Goal: Task Accomplishment & Management: Manage account settings

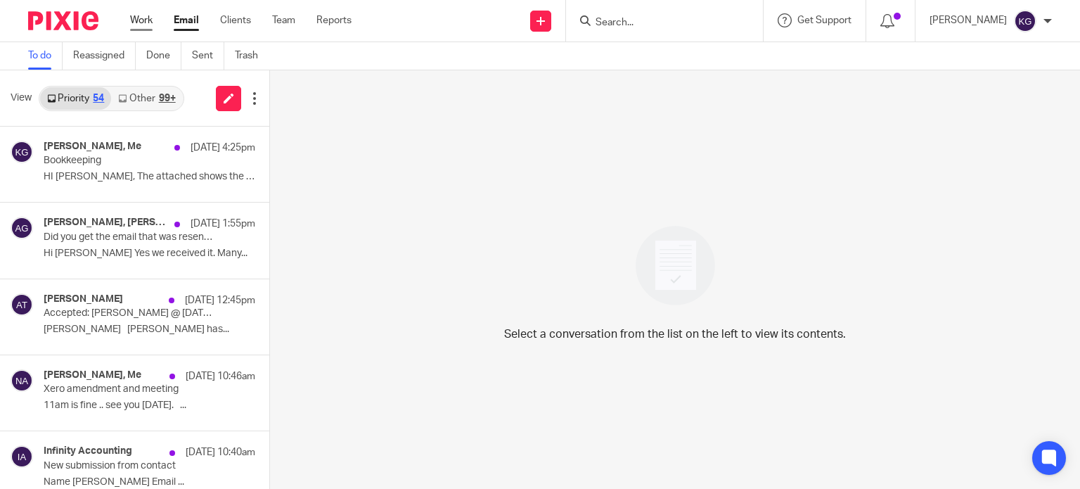
click at [133, 15] on link "Work" at bounding box center [141, 20] width 22 height 14
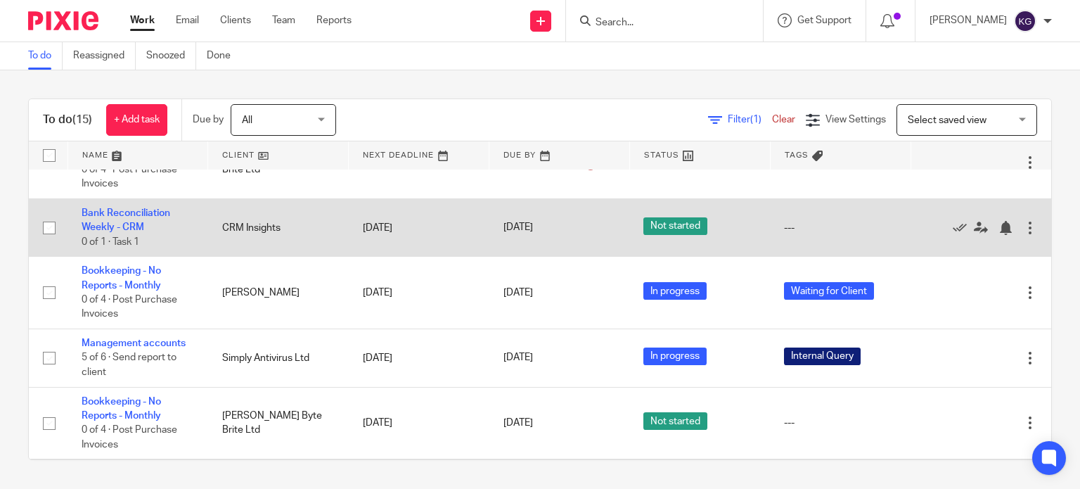
scroll to position [141, 0]
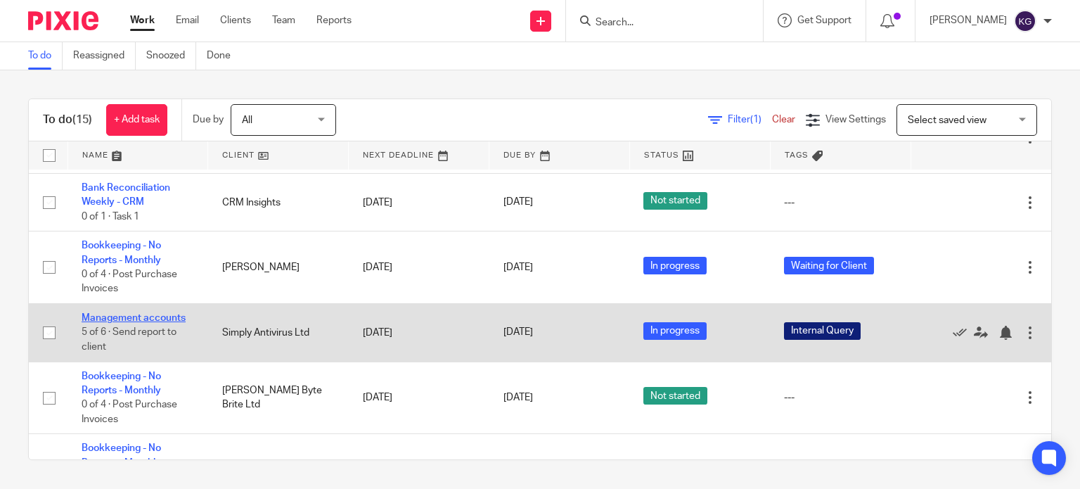
click at [109, 323] on link "Management accounts" at bounding box center [134, 318] width 104 height 10
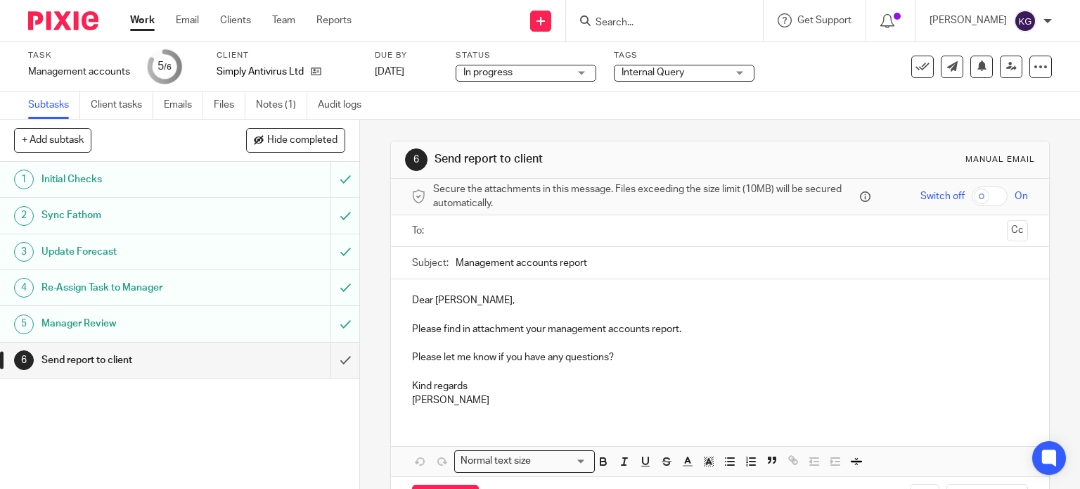
click at [655, 71] on span "Internal Query" at bounding box center [652, 72] width 63 height 10
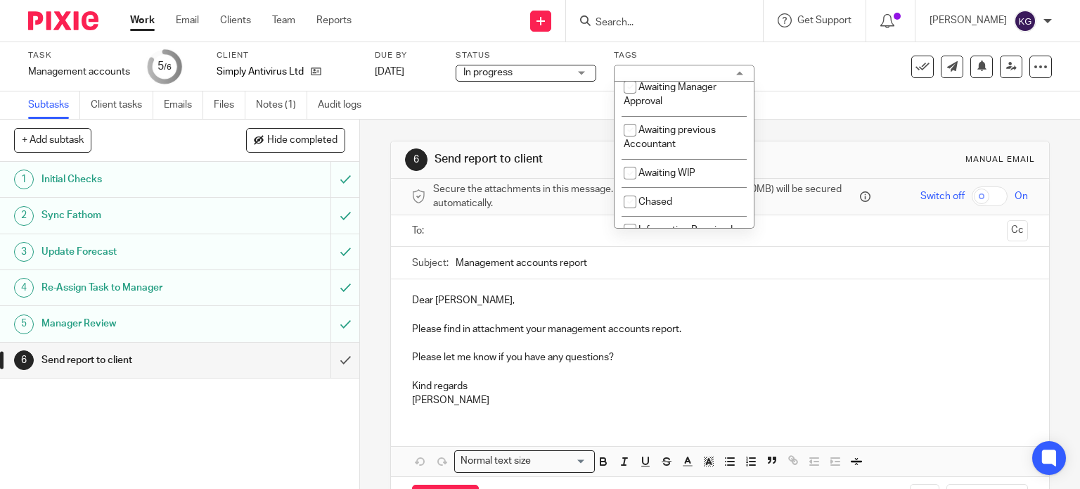
scroll to position [141, 0]
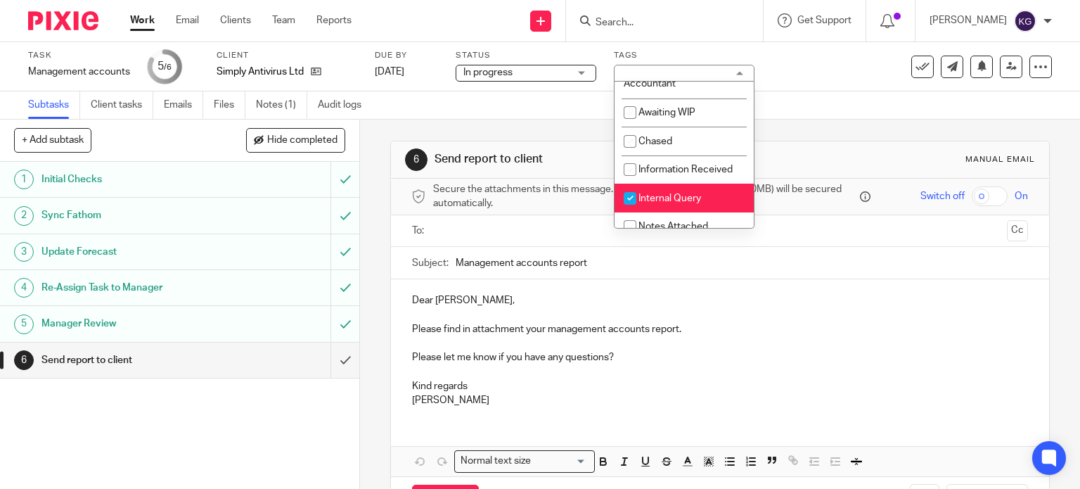
click at [629, 196] on input "checkbox" at bounding box center [629, 198] width 27 height 27
checkbox input "false"
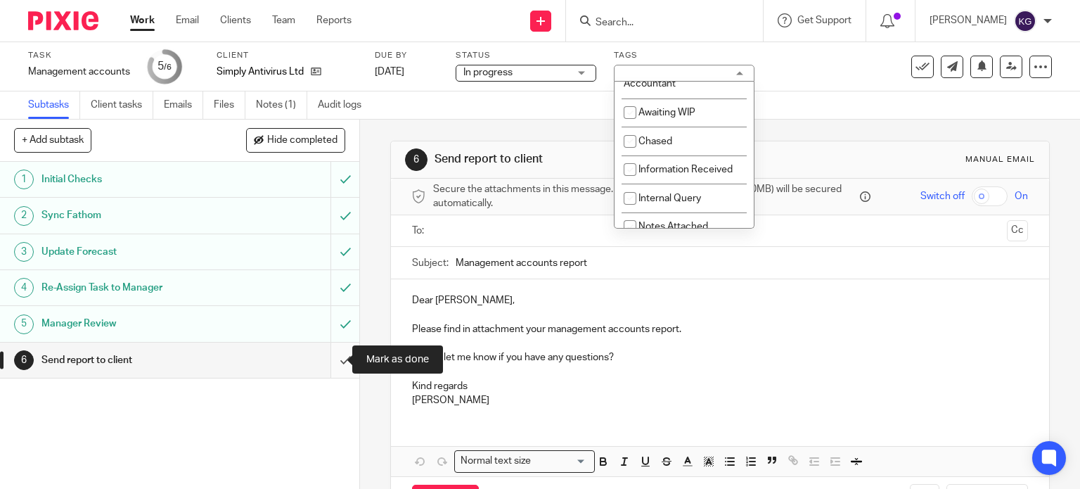
click at [335, 361] on input "submit" at bounding box center [179, 359] width 359 height 35
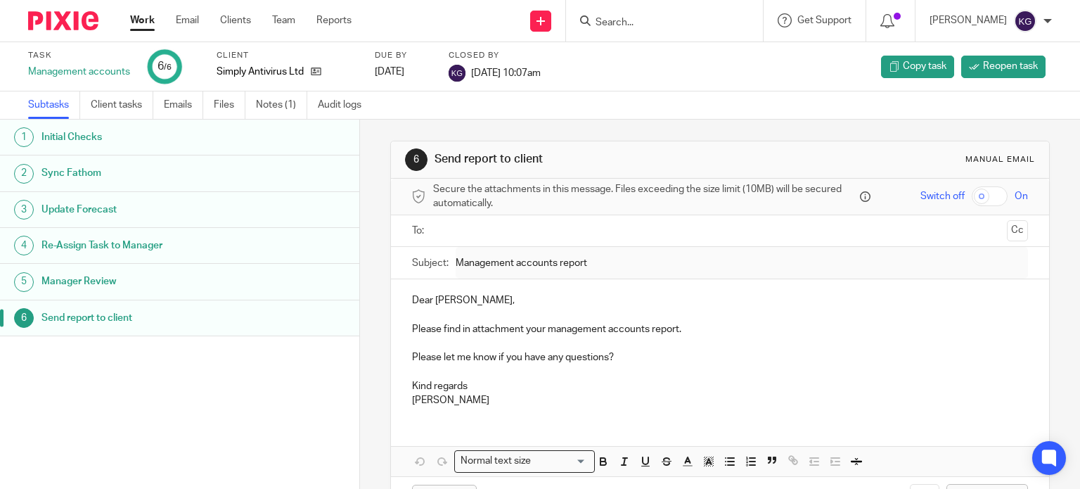
click at [147, 26] on link "Work" at bounding box center [142, 20] width 25 height 14
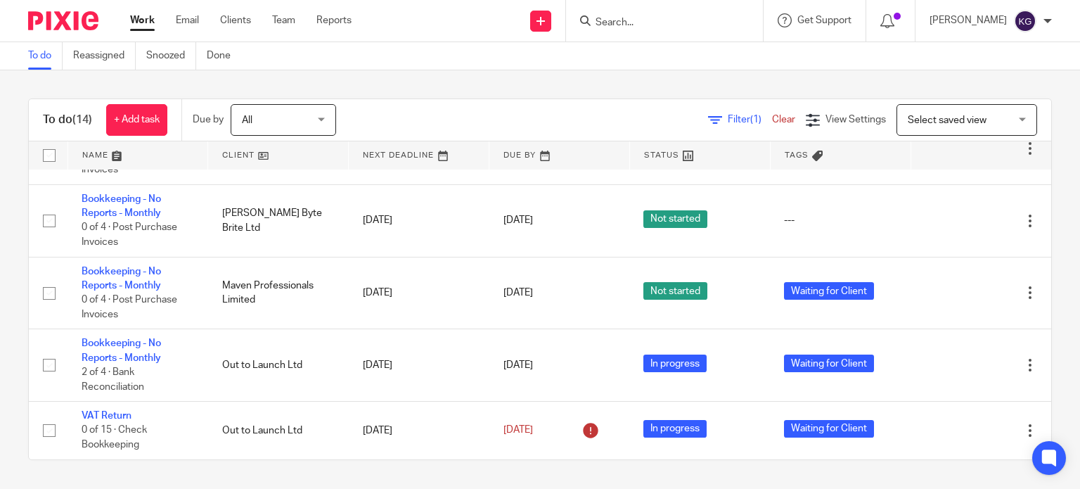
scroll to position [657, 0]
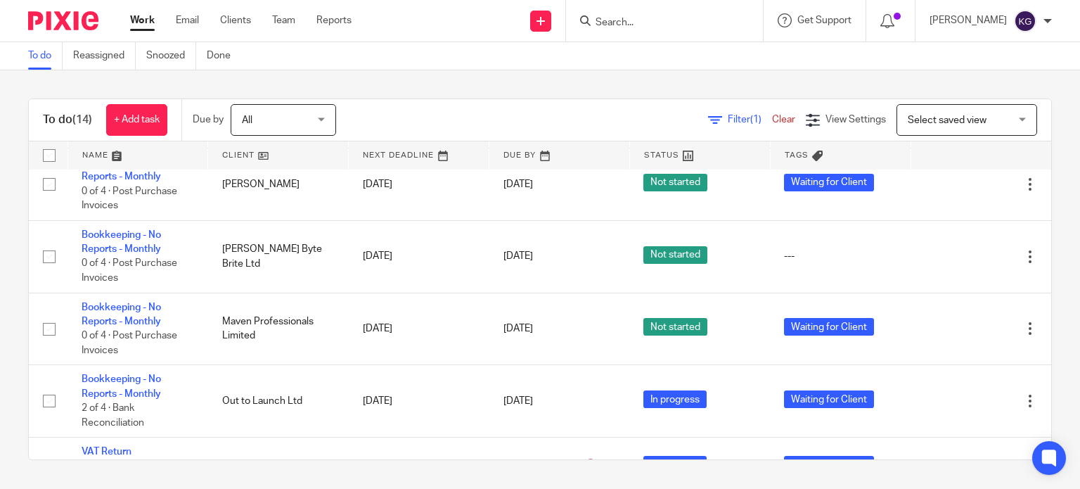
click at [148, 27] on div "Work Email Clients Team Reports Work Email Clients Team Reports Settings" at bounding box center [244, 20] width 257 height 41
click at [148, 18] on link "Work" at bounding box center [142, 20] width 25 height 14
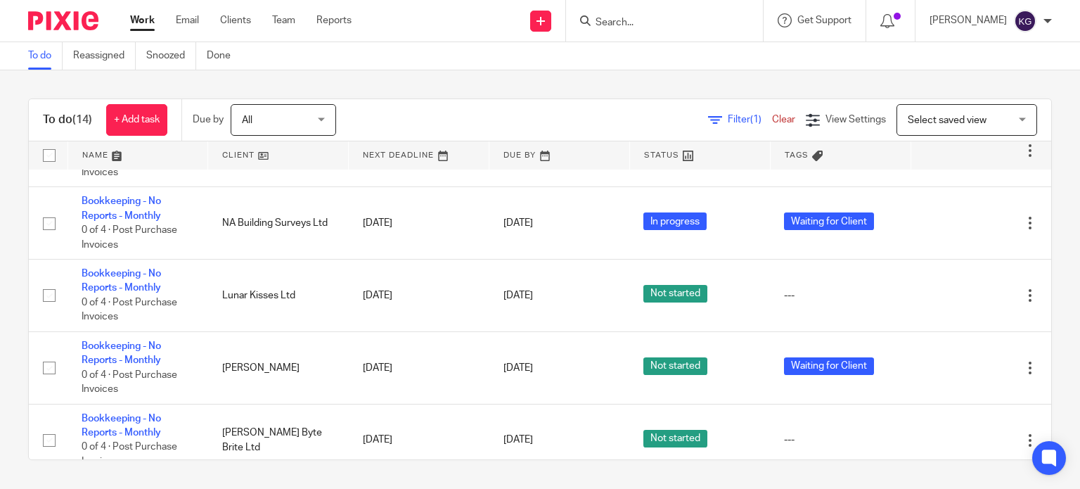
scroll to position [492, 0]
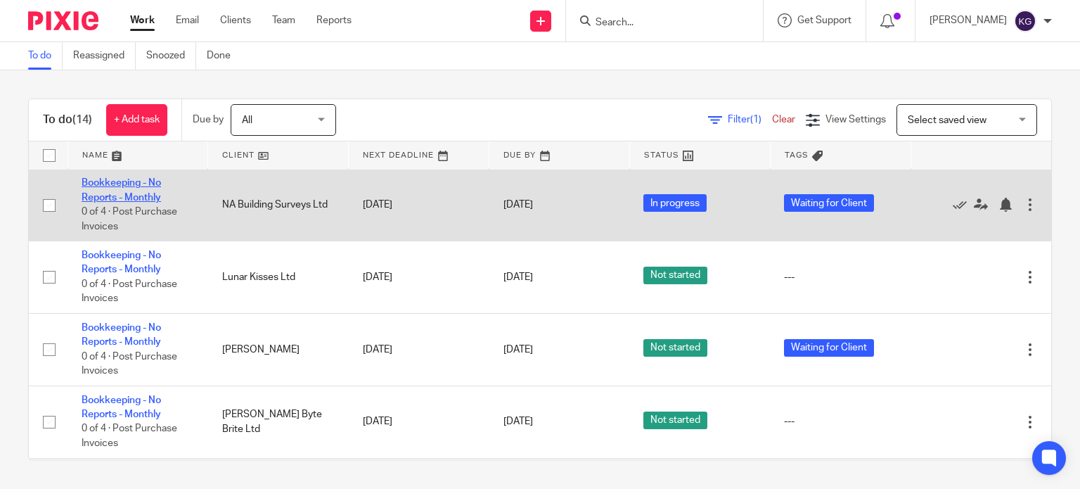
click at [117, 202] on link "Bookkeeping - No Reports - Monthly" at bounding box center [121, 190] width 79 height 24
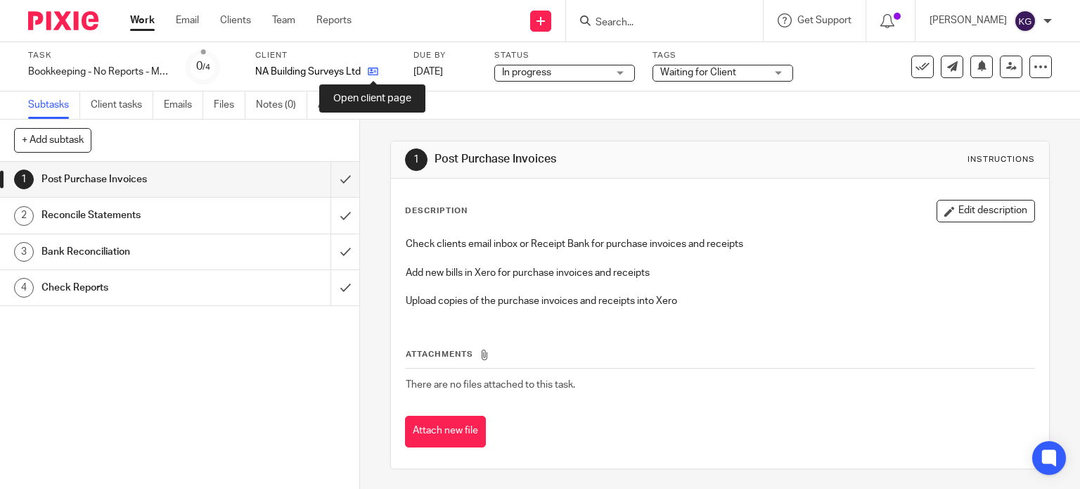
click at [374, 68] on icon at bounding box center [373, 71] width 11 height 11
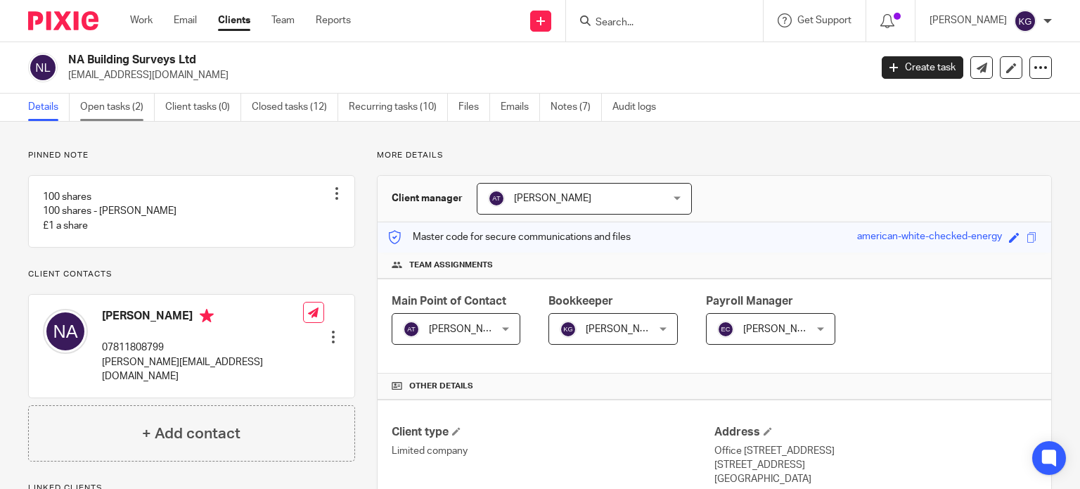
click at [141, 102] on link "Open tasks (2)" at bounding box center [117, 106] width 75 height 27
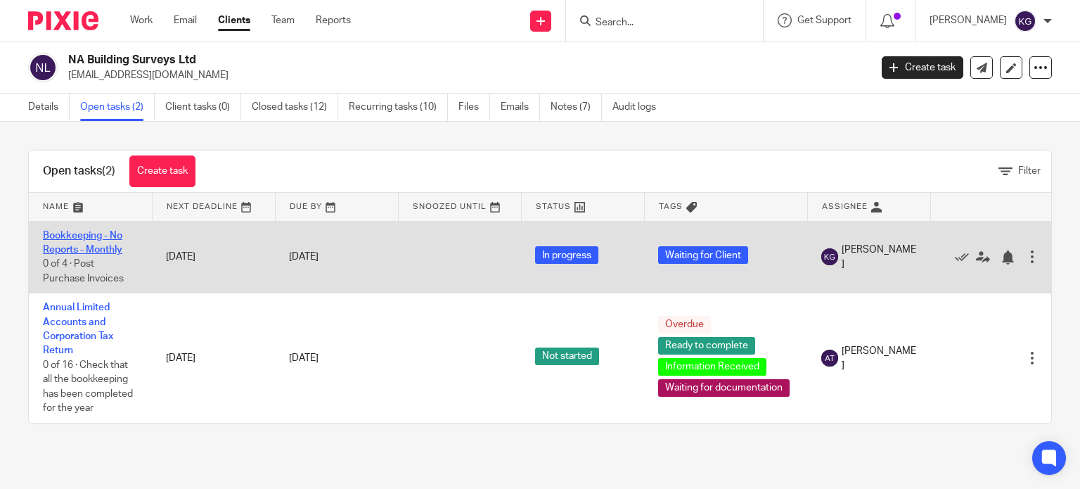
click at [92, 234] on link "Bookkeeping - No Reports - Monthly" at bounding box center [82, 243] width 79 height 24
